Goal: Task Accomplishment & Management: Manage account settings

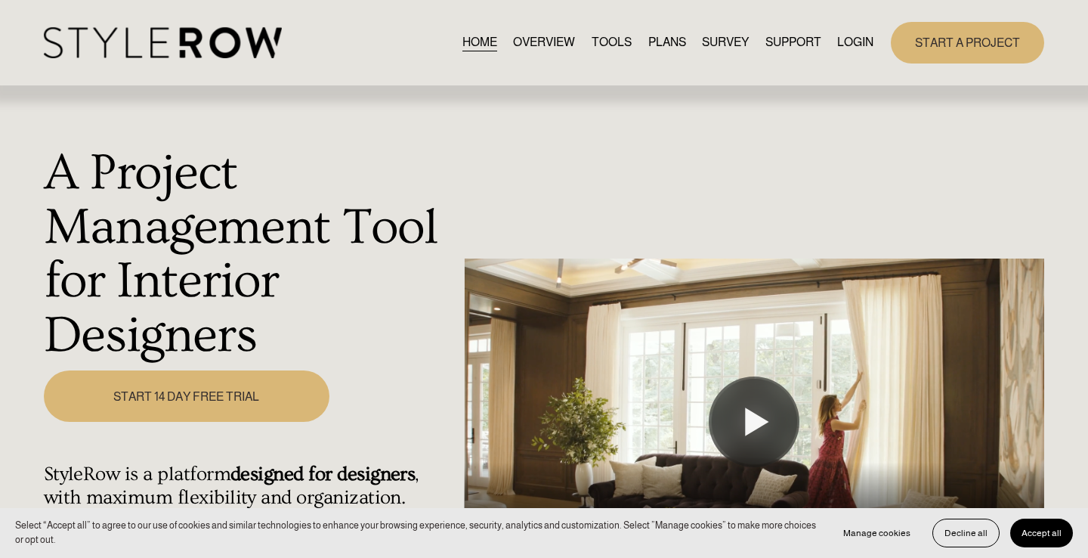
click at [845, 42] on link "LOGIN" at bounding box center [855, 43] width 36 height 20
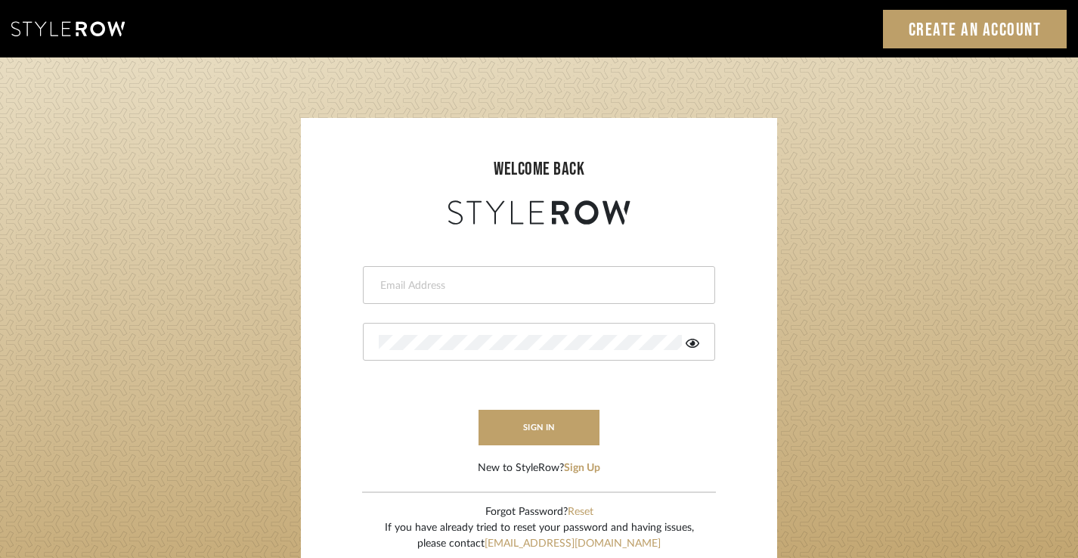
click at [456, 280] on input "email" at bounding box center [537, 285] width 317 height 15
type input "jim@evolvedremodeling.com"
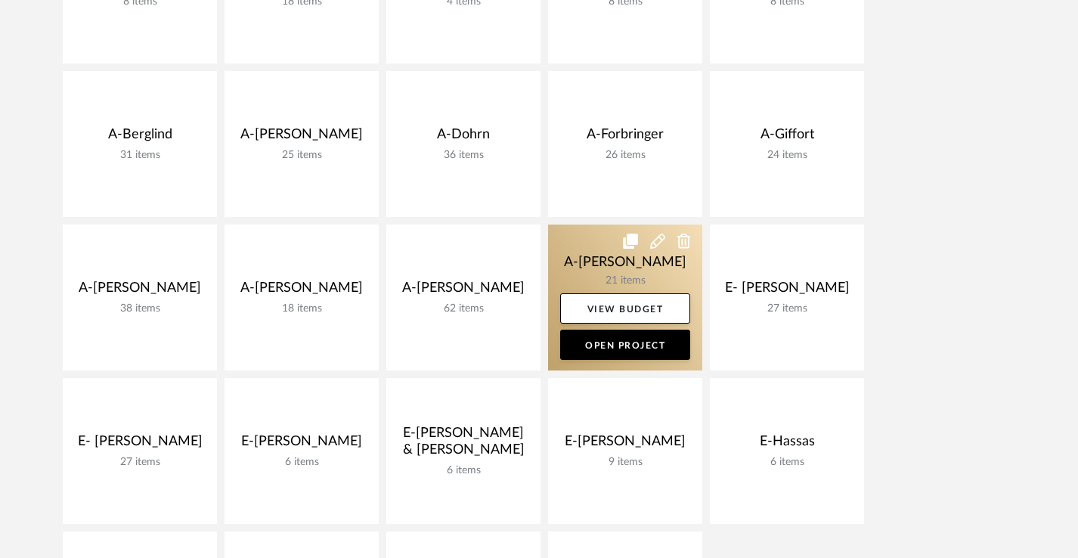
scroll to position [370, 0]
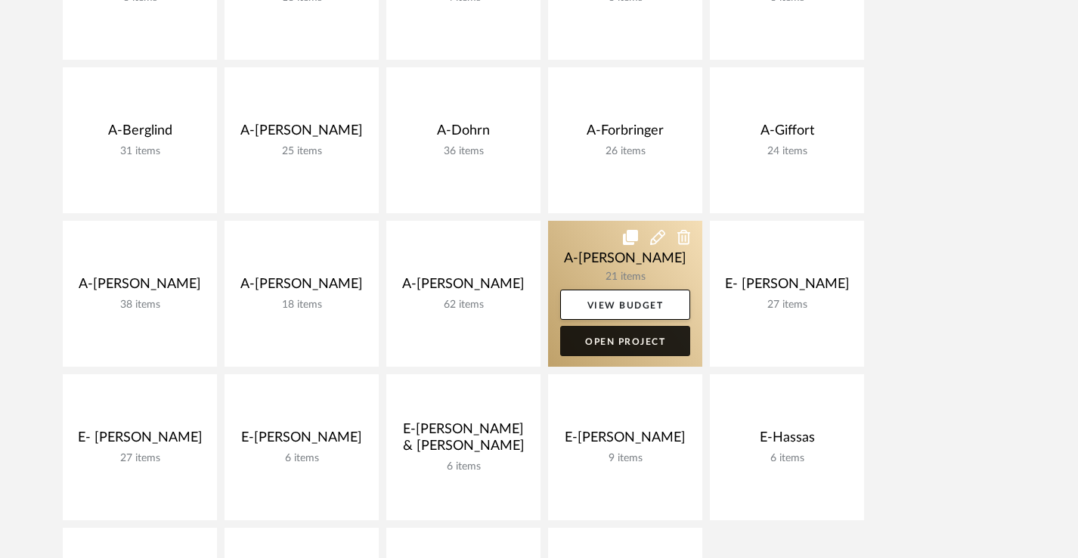
click at [594, 344] on link "Open Project" at bounding box center [625, 341] width 130 height 30
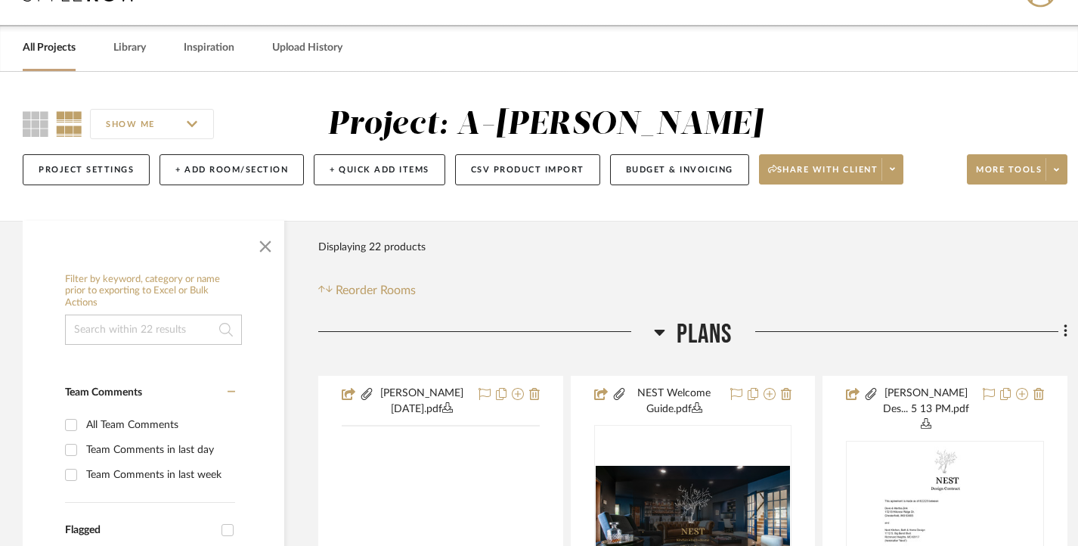
scroll to position [241, 0]
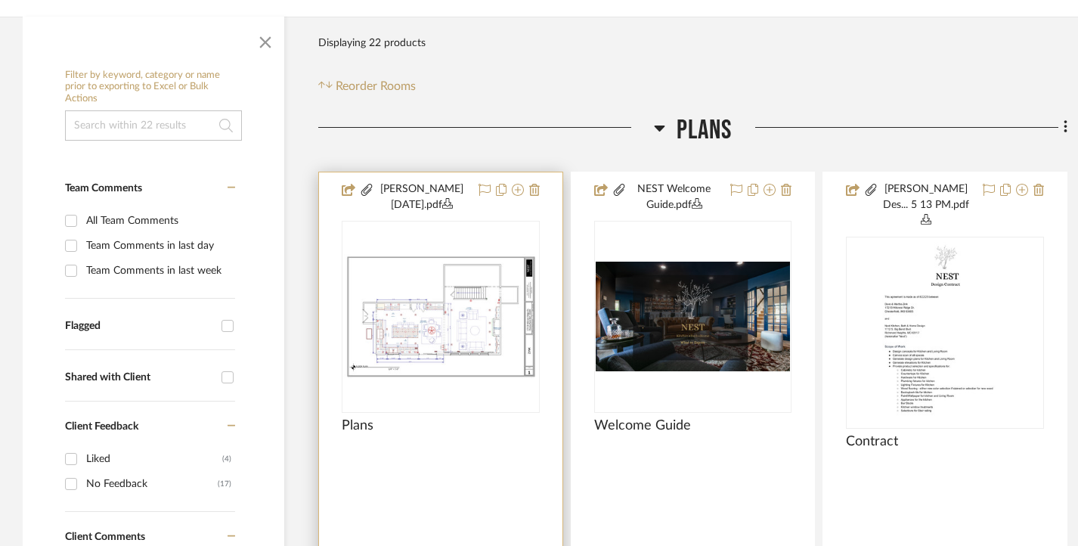
click at [453, 198] on icon at bounding box center [447, 203] width 11 height 11
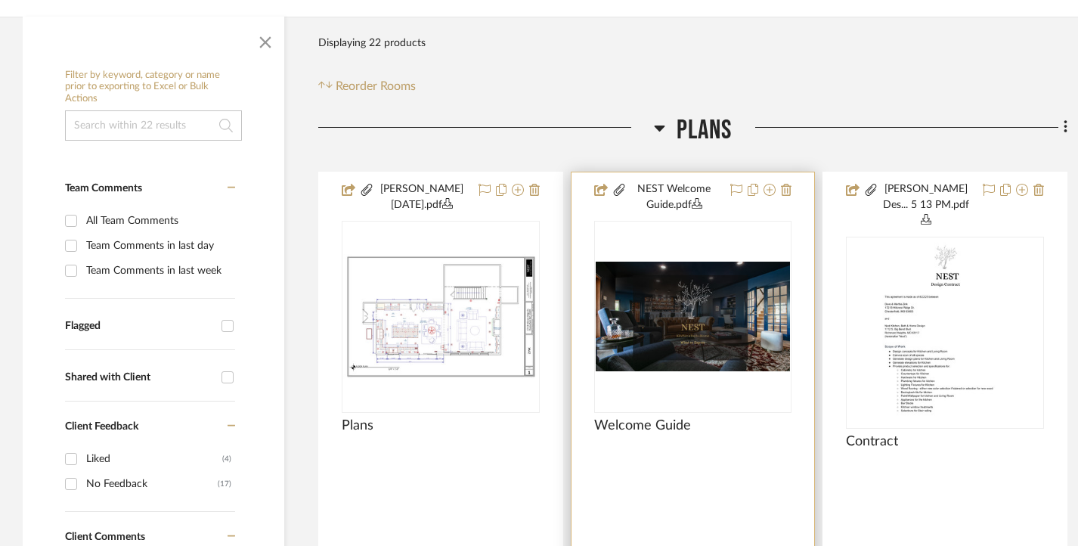
scroll to position [484, 0]
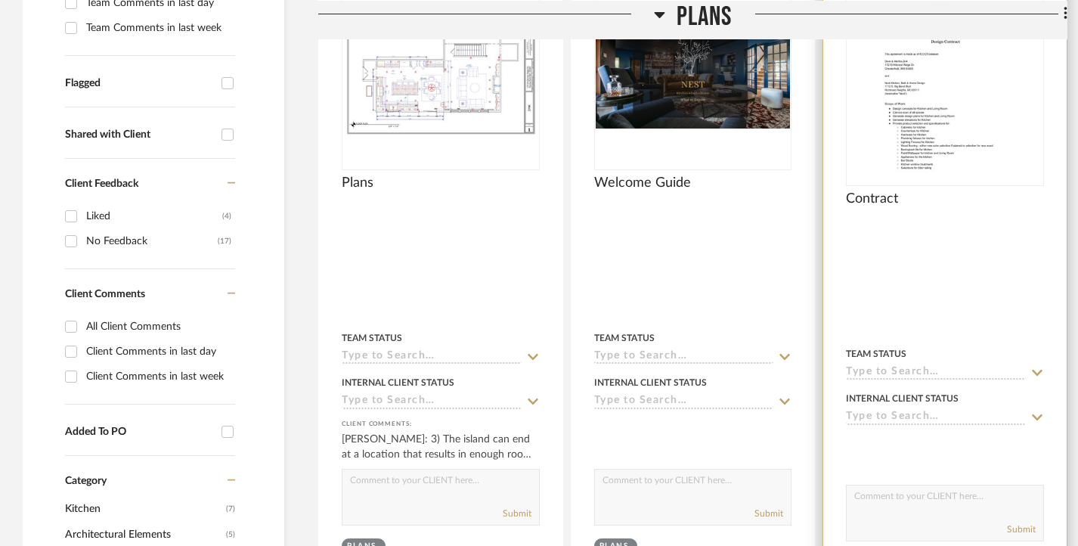
click at [0, 0] on img at bounding box center [0, 0] width 0 height 0
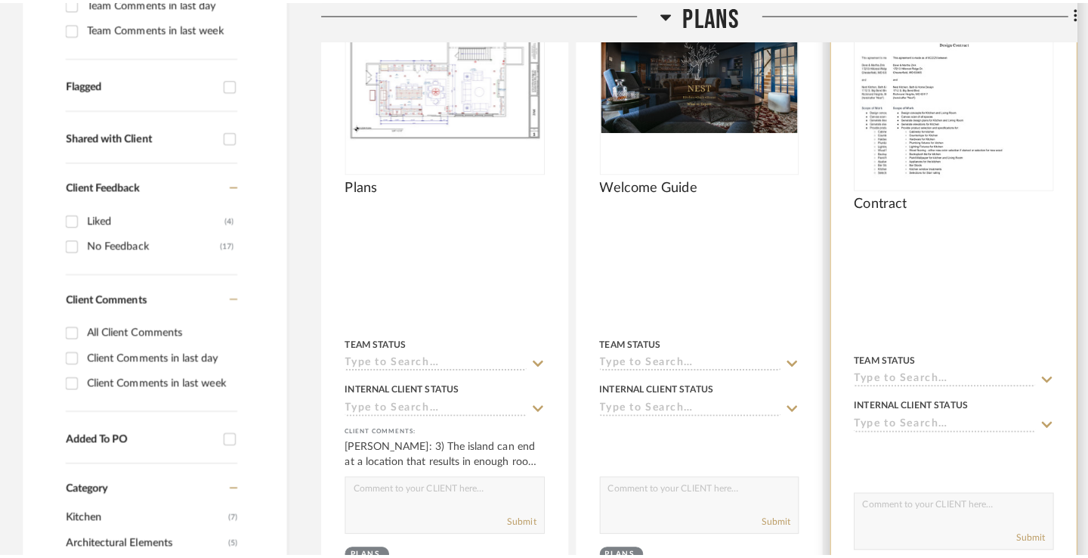
scroll to position [0, 0]
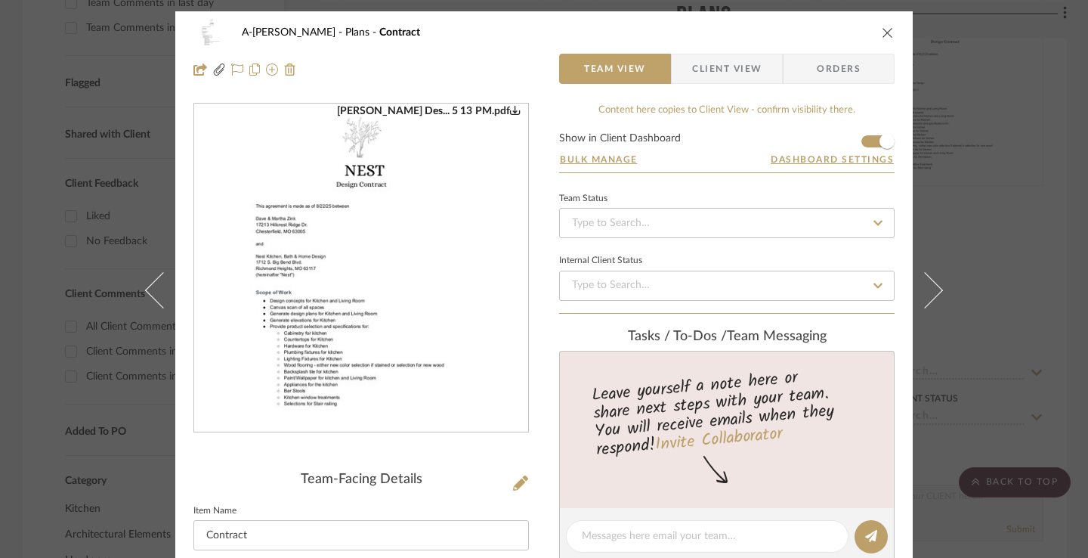
click at [347, 252] on img "0" at bounding box center [361, 268] width 233 height 328
